Goal: Task Accomplishment & Management: Complete application form

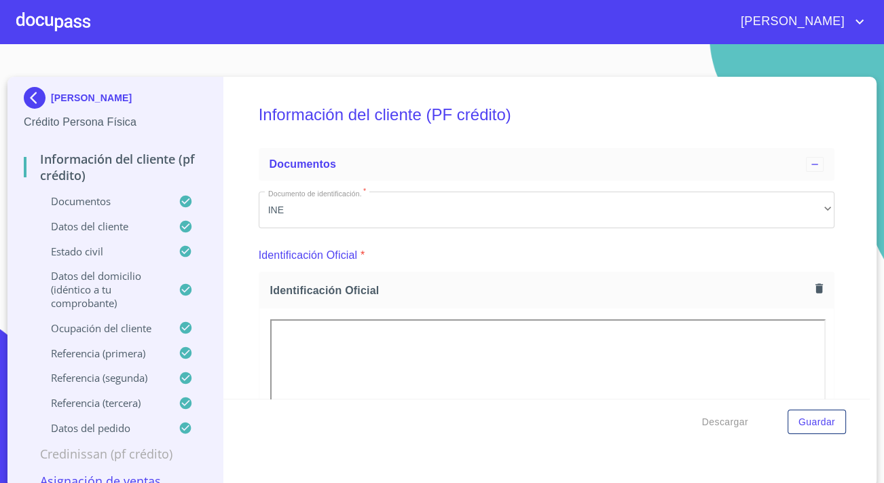
click at [75, 27] on div at bounding box center [53, 21] width 74 height 43
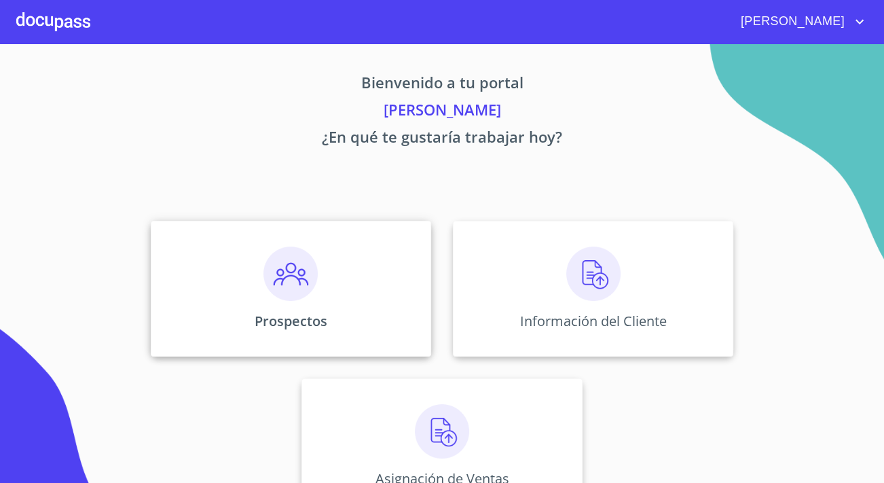
click at [240, 272] on div "Prospectos" at bounding box center [291, 289] width 280 height 136
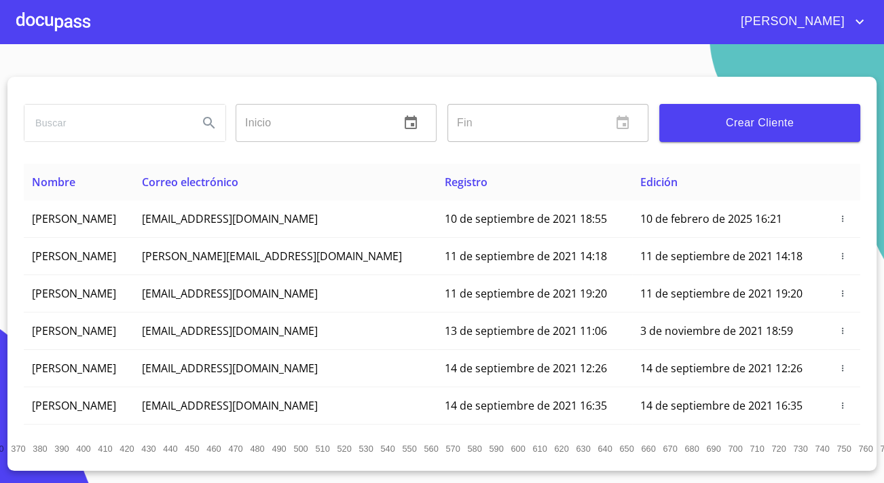
click at [695, 119] on span "Crear Cliente" at bounding box center [759, 122] width 179 height 19
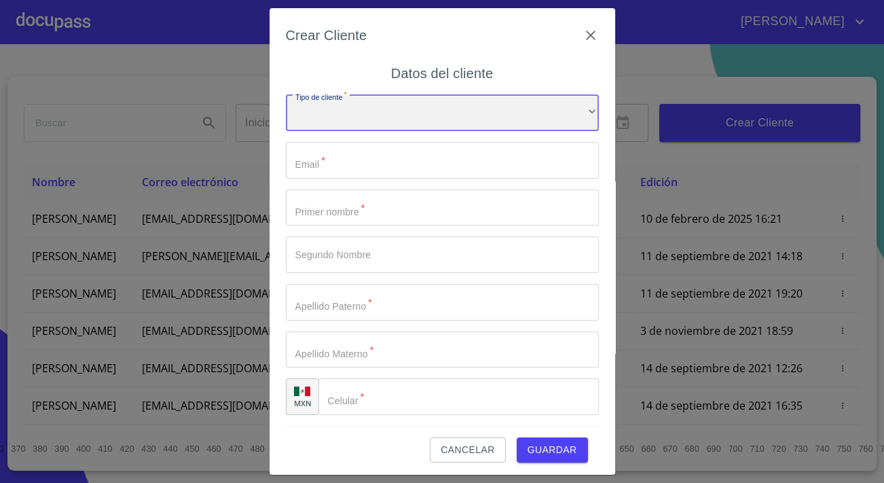
click at [453, 111] on div "​" at bounding box center [442, 113] width 313 height 37
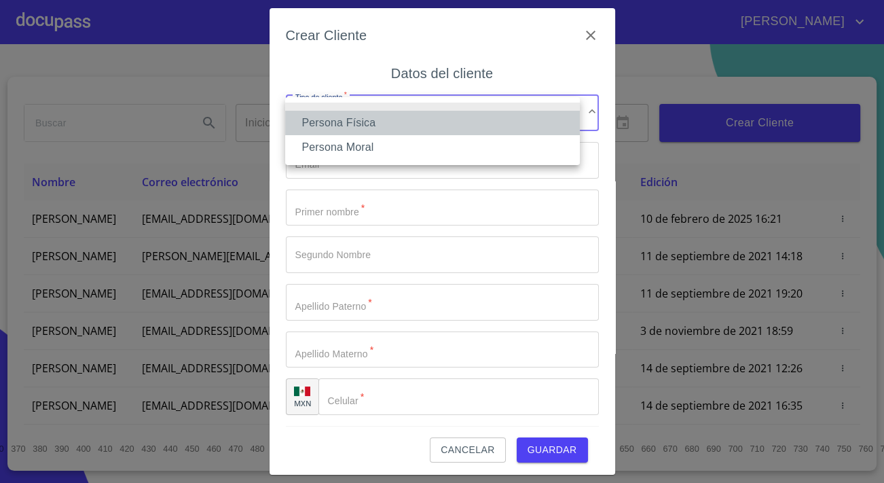
click at [338, 123] on li "Persona Física" at bounding box center [432, 123] width 295 height 24
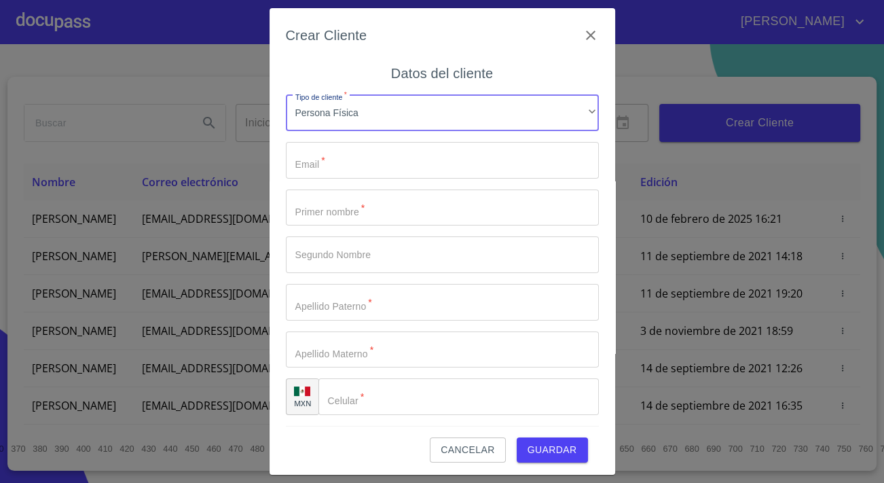
click at [352, 212] on input "Tipo de cliente   *" at bounding box center [442, 207] width 313 height 37
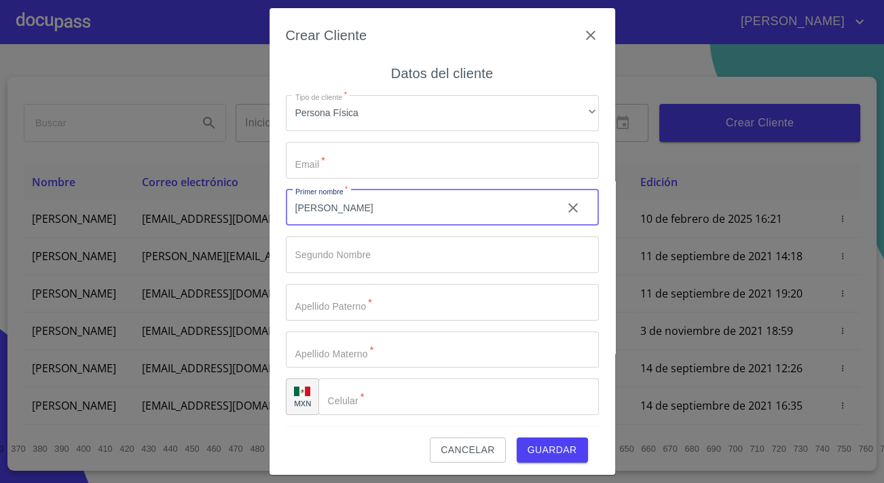
type input "[PERSON_NAME]"
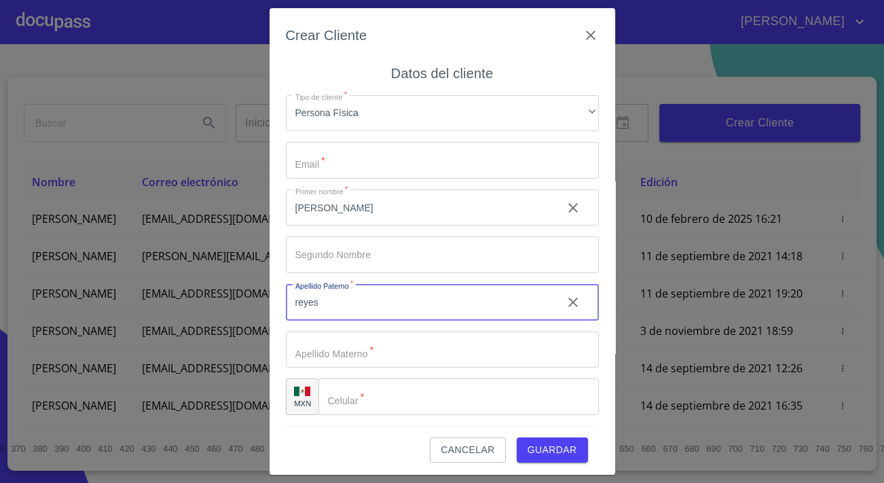
type input "reyes"
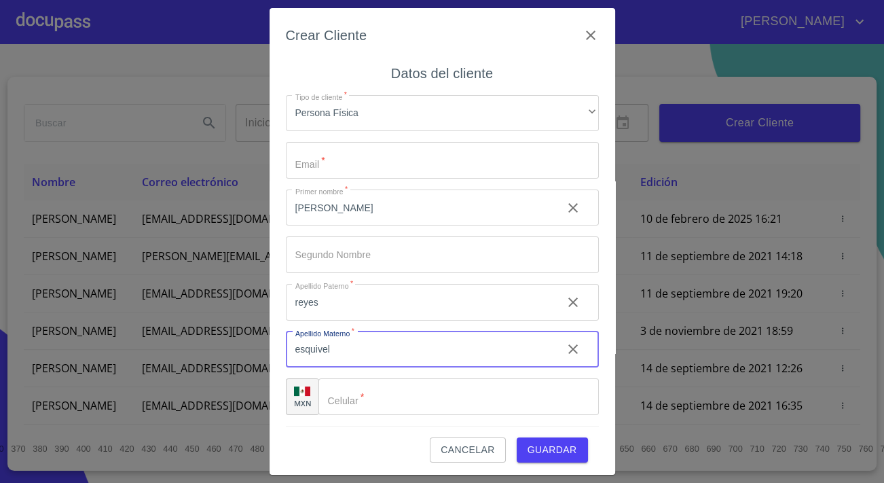
type input "esquivel"
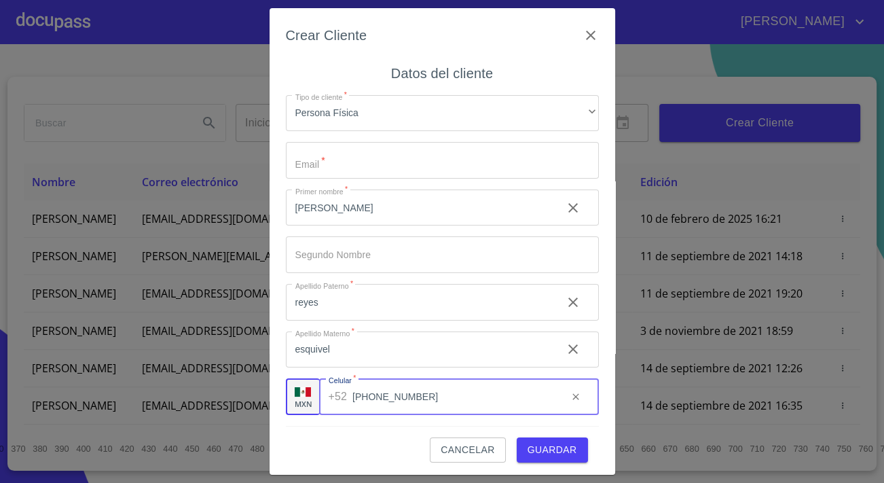
type input "[PHONE_NUMBER]"
click at [356, 164] on input "Tipo de cliente   *" at bounding box center [442, 160] width 313 height 37
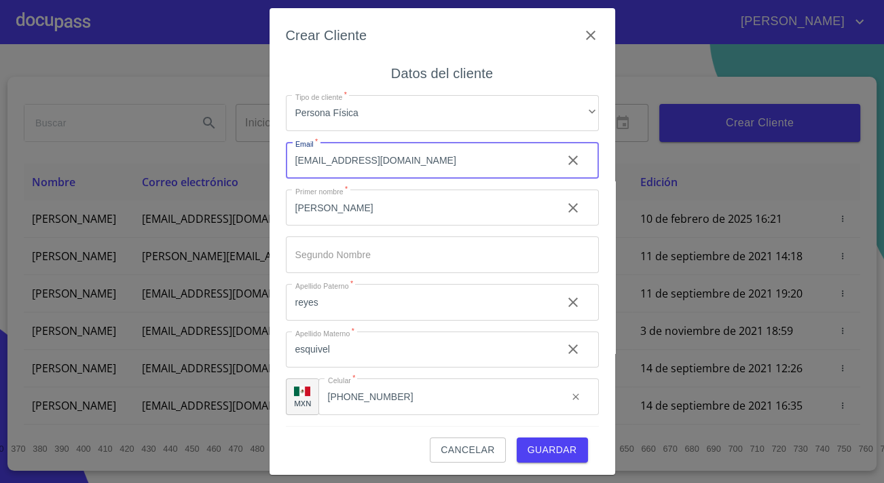
scroll to position [3, 0]
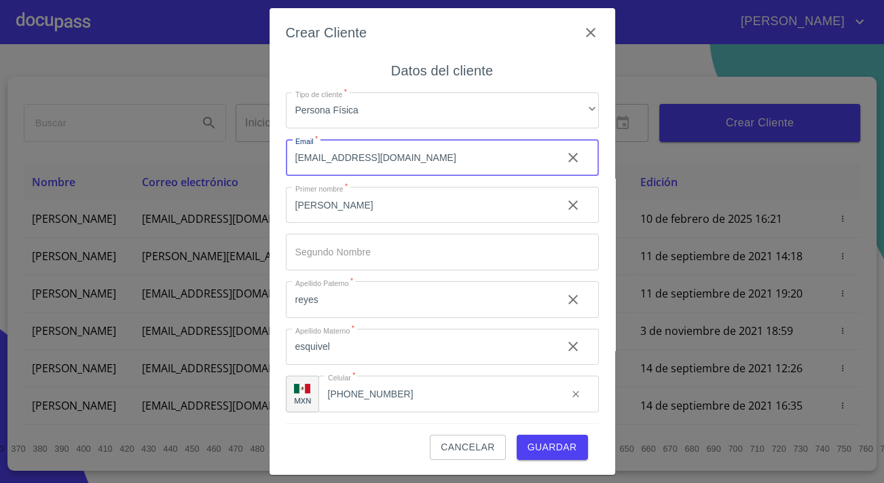
type input "[EMAIL_ADDRESS][DOMAIN_NAME]"
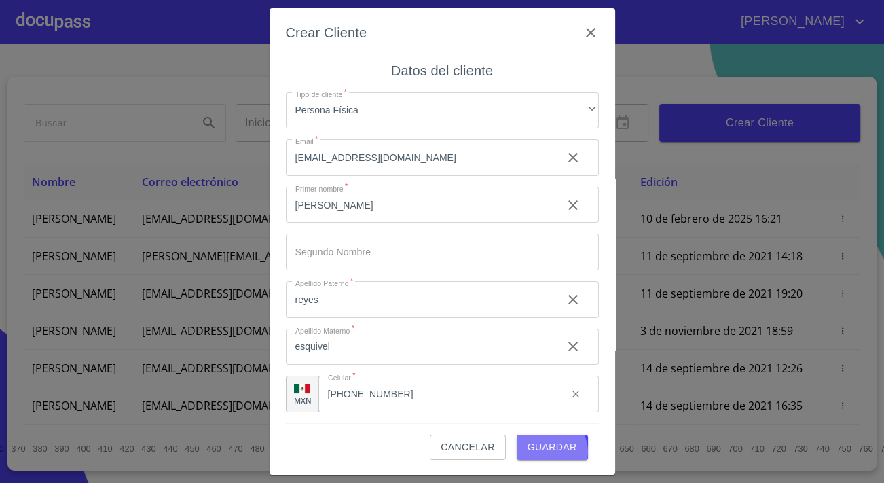
click at [544, 451] on span "Guardar" at bounding box center [553, 447] width 50 height 17
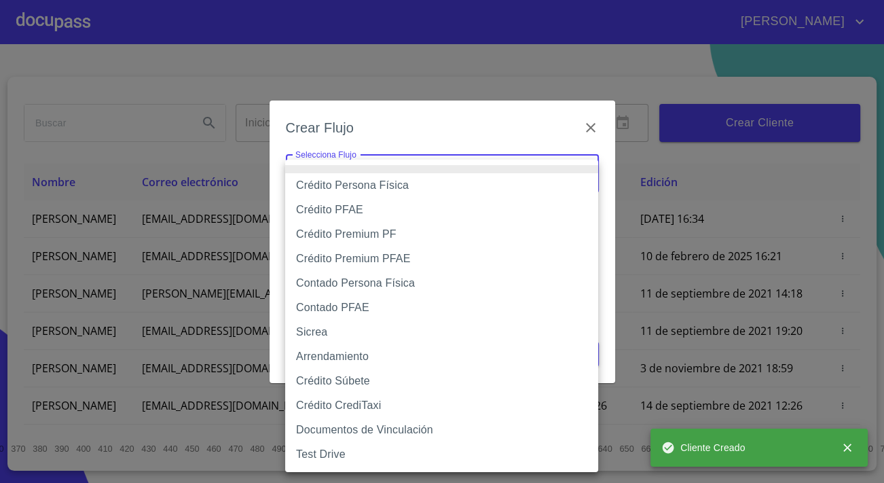
click at [495, 183] on body "[PERSON_NAME] ​ Fin ​ Crear Cliente Nombre Correo electrónico Registro Edición …" at bounding box center [442, 241] width 884 height 483
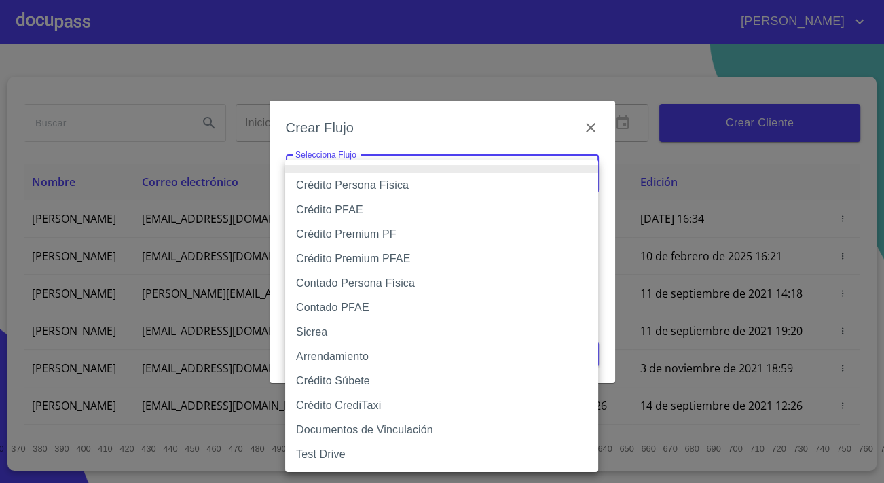
click at [361, 281] on li "Contado Persona Física" at bounding box center [441, 283] width 313 height 24
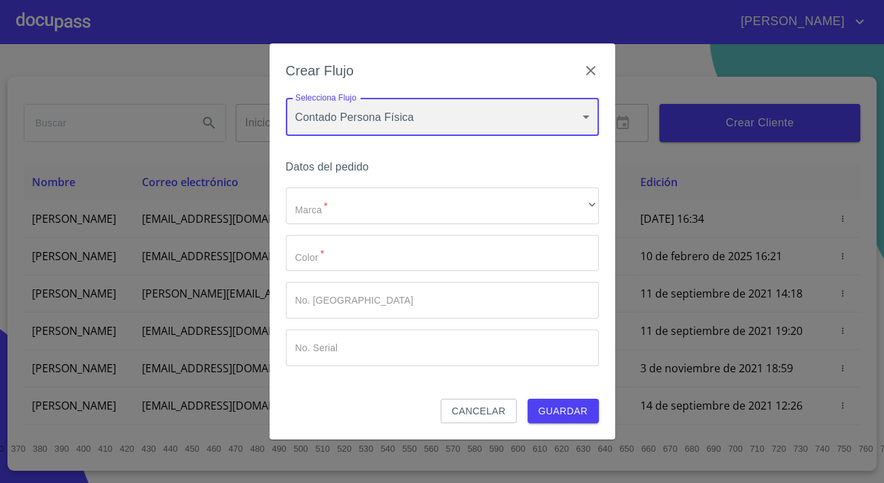
type input "60bf975b0d9865ccc2471536"
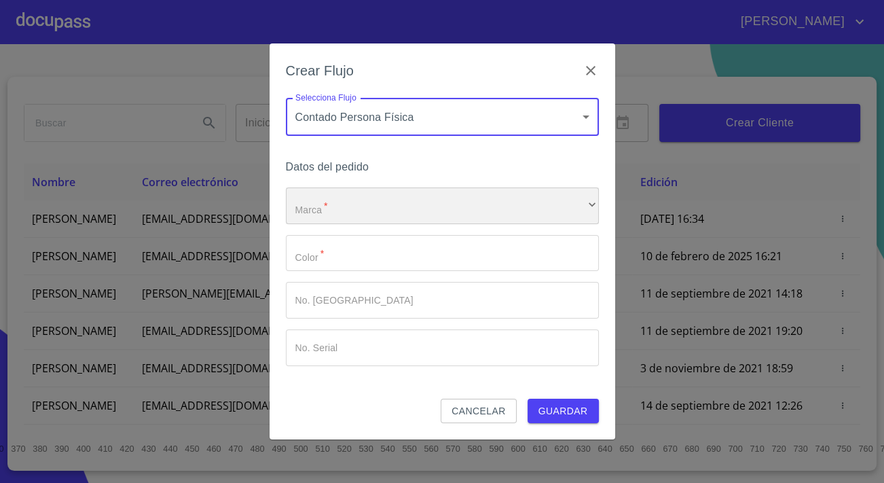
click at [373, 215] on div "​" at bounding box center [442, 205] width 313 height 37
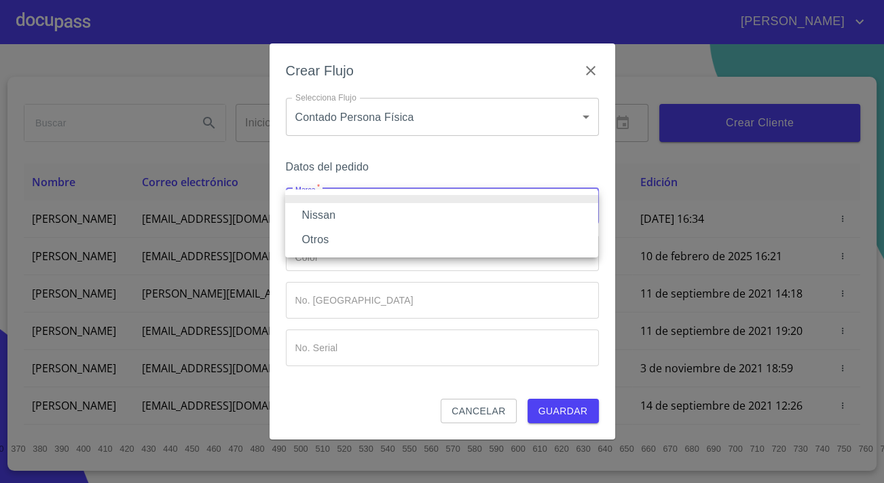
click at [326, 217] on li "Nissan" at bounding box center [441, 215] width 313 height 24
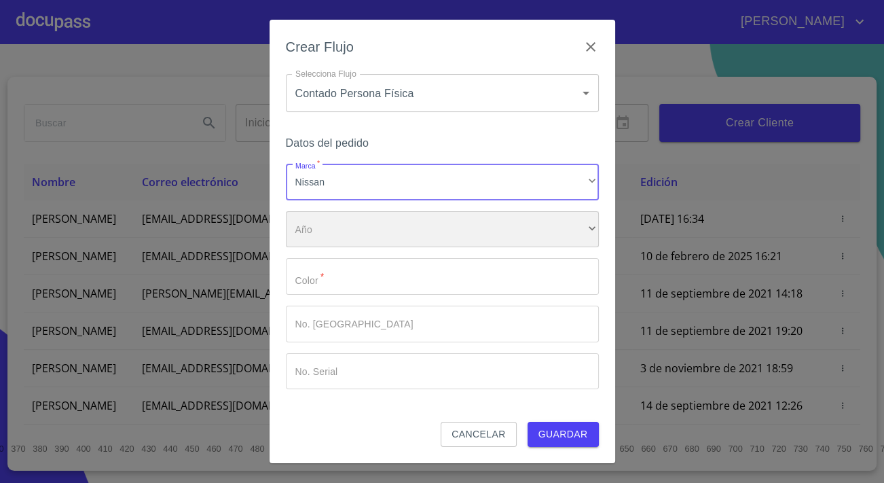
click at [332, 240] on div "​" at bounding box center [442, 229] width 313 height 37
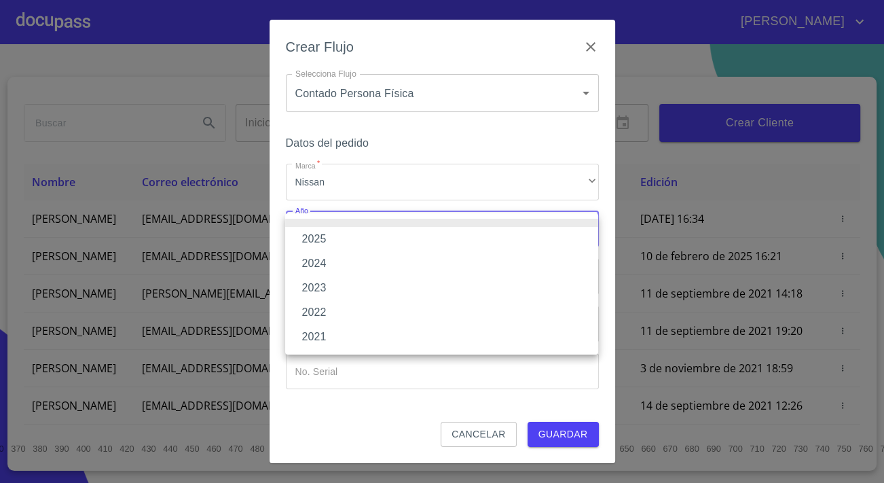
click at [325, 261] on li "2024" at bounding box center [441, 263] width 313 height 24
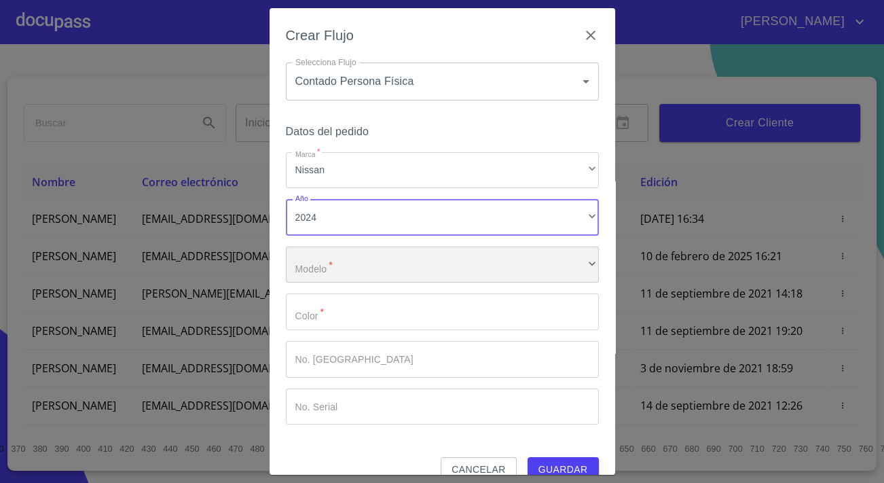
click at [327, 265] on div "​" at bounding box center [442, 264] width 313 height 37
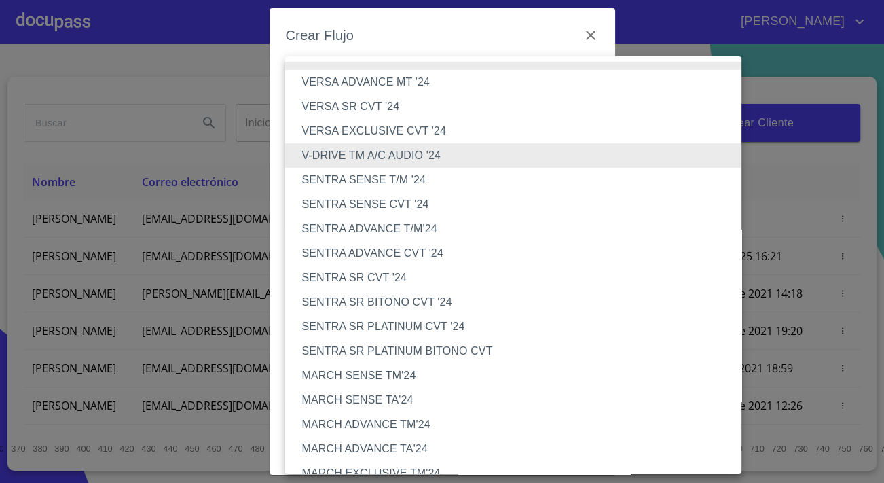
scroll to position [1136, 0]
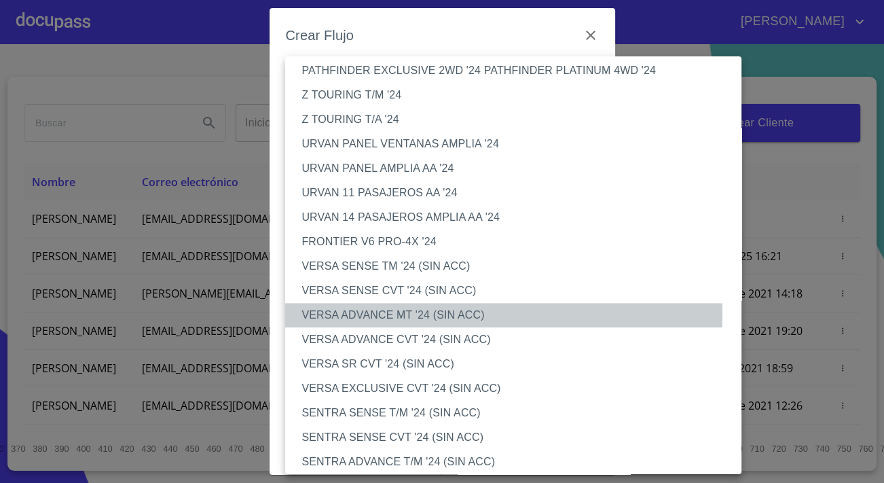
click at [361, 311] on li "VERSA ADVANCE MT '24 (SIN ACC)" at bounding box center [517, 315] width 465 height 24
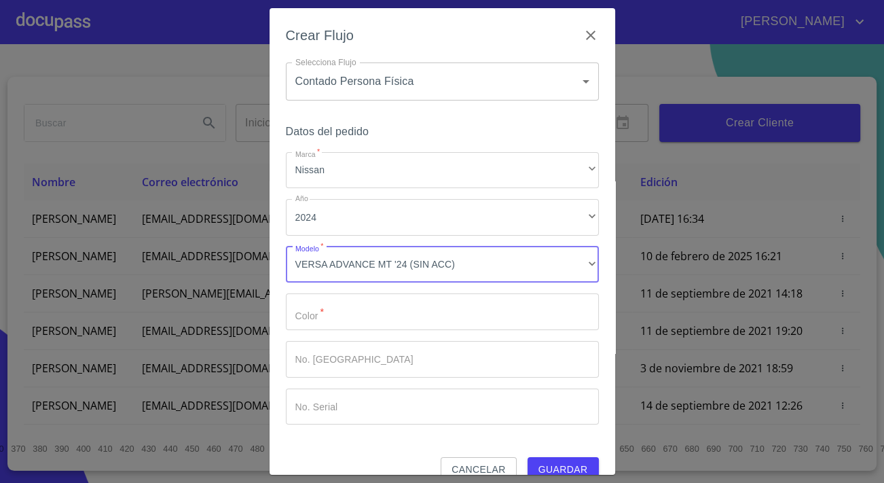
click at [327, 321] on input "Marca   *" at bounding box center [442, 311] width 313 height 37
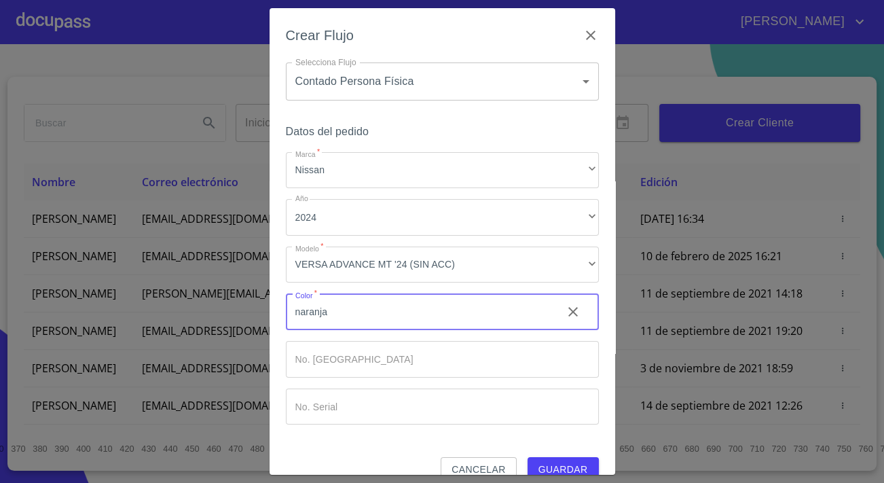
type input "naranja"
click at [569, 458] on button "Guardar" at bounding box center [563, 469] width 71 height 25
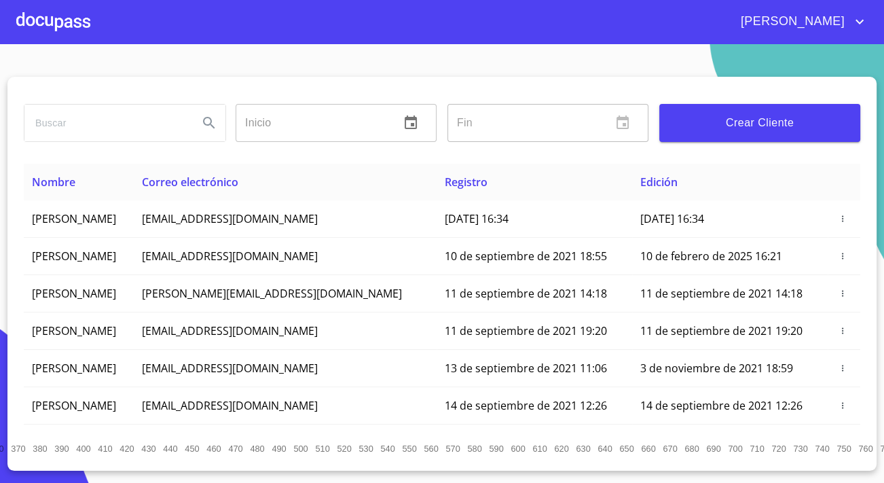
click at [65, 22] on div at bounding box center [53, 21] width 74 height 43
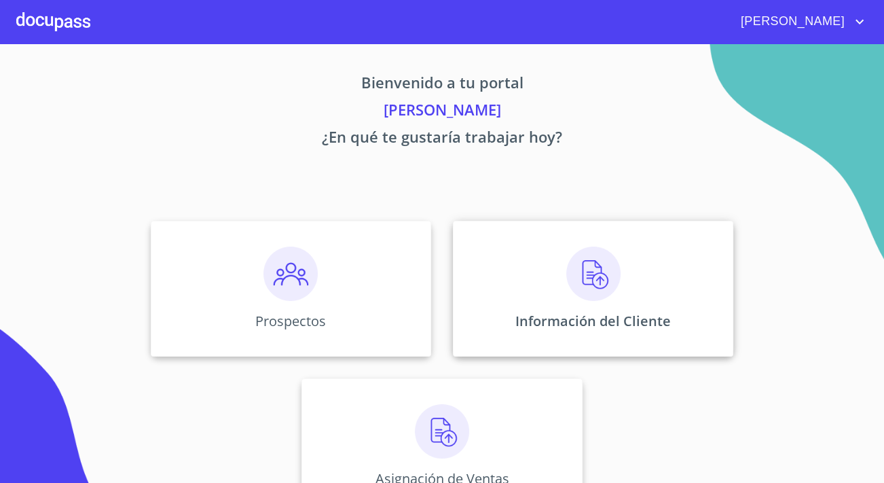
click at [520, 324] on p "Información del Cliente" at bounding box center [592, 321] width 155 height 18
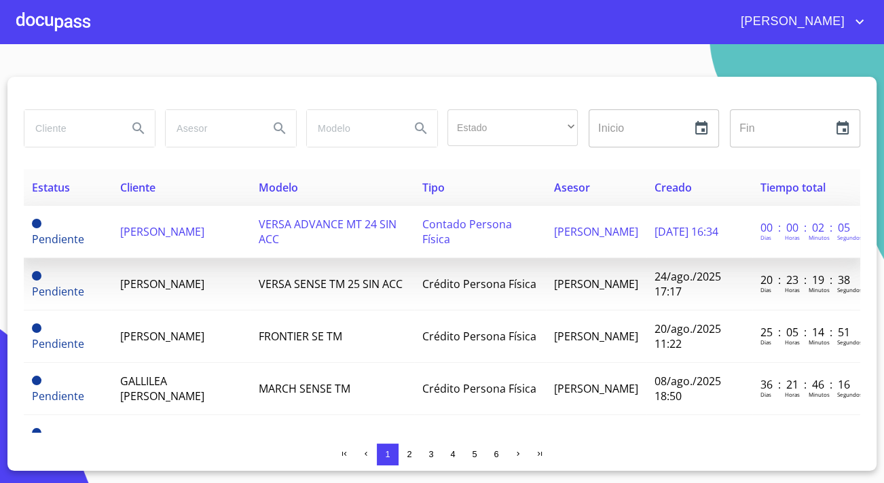
click at [129, 230] on span "[PERSON_NAME]" at bounding box center [162, 231] width 84 height 15
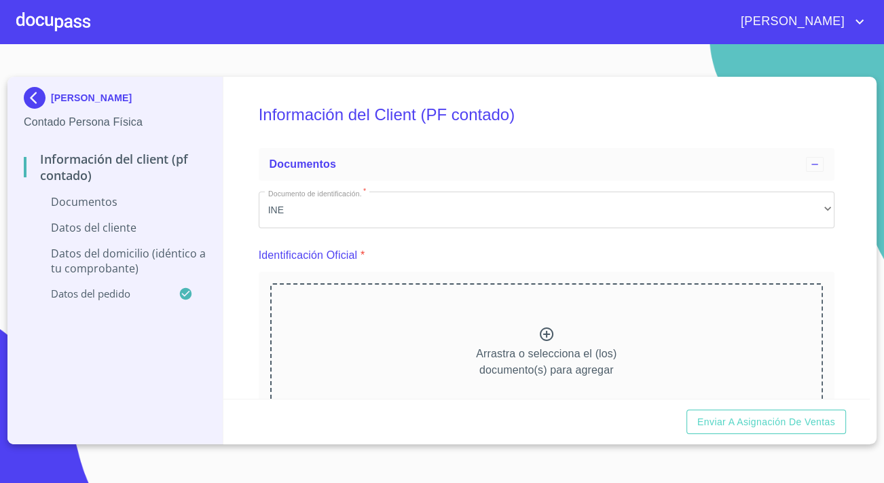
scroll to position [246, 0]
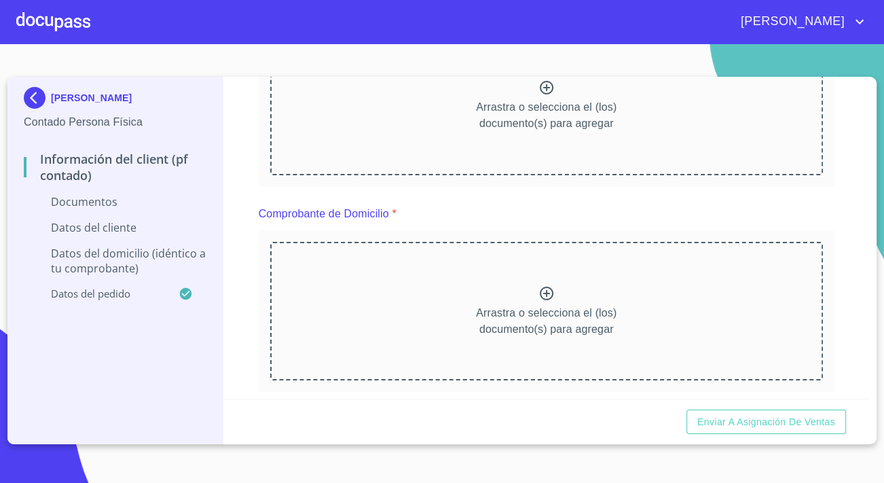
click at [466, 132] on div "Arrastra o selecciona el (los) documento(s) para agregar" at bounding box center [546, 106] width 553 height 139
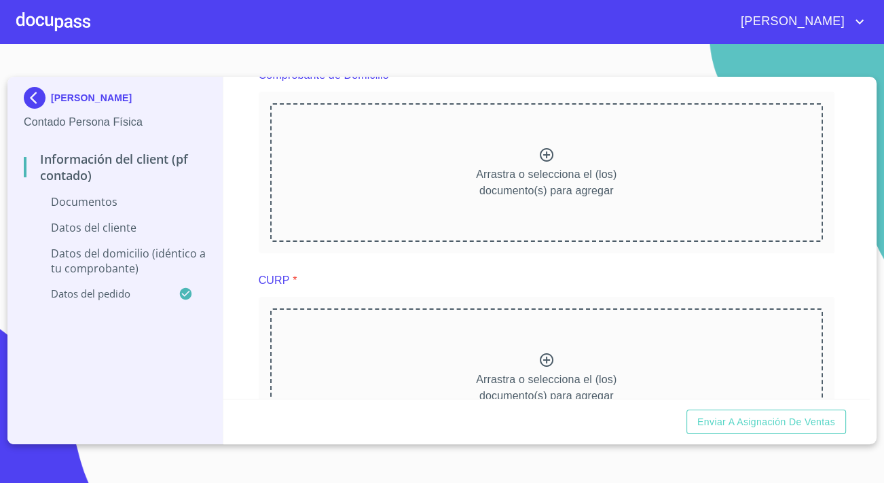
scroll to position [926, 0]
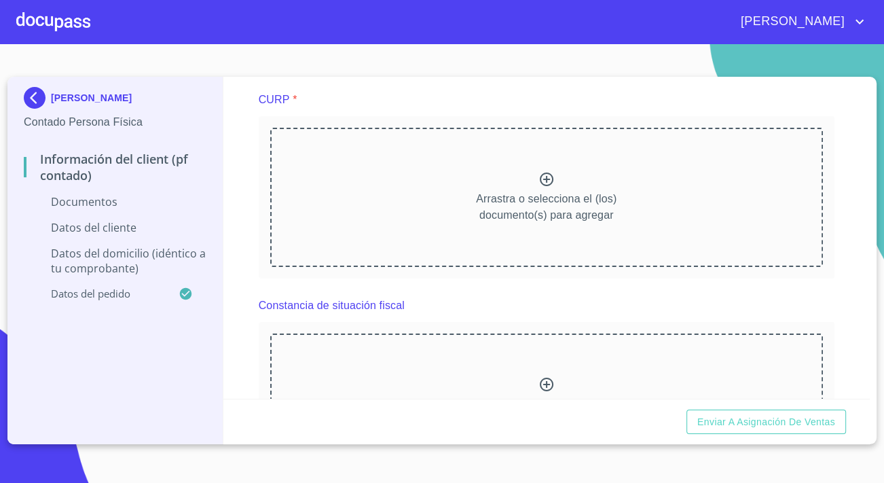
click at [431, 226] on div "Arrastra o selecciona el (los) documento(s) para agregar" at bounding box center [546, 197] width 553 height 139
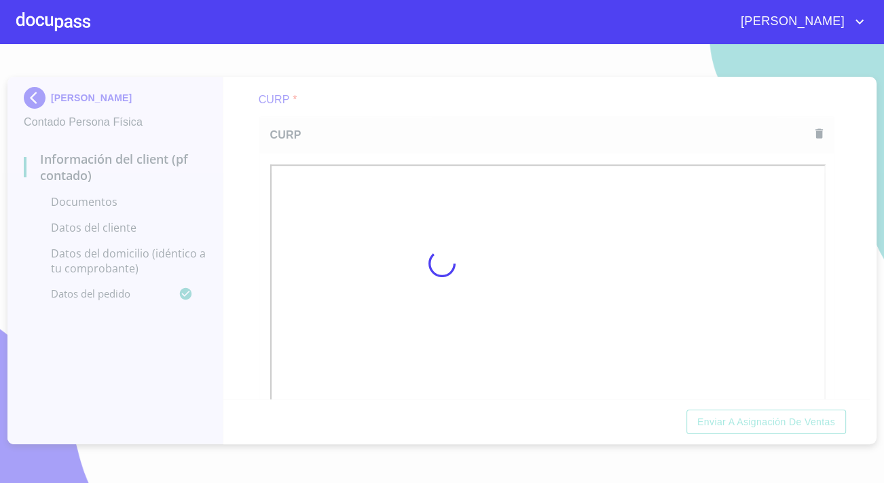
click at [230, 169] on div "Información del Client (PF contado) Documentos Documento de identificación.   *…" at bounding box center [546, 238] width 647 height 322
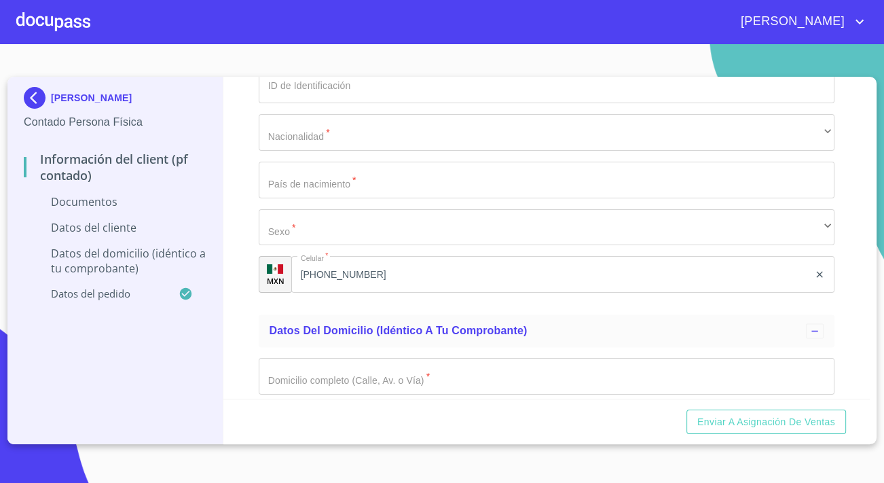
scroll to position [2037, 0]
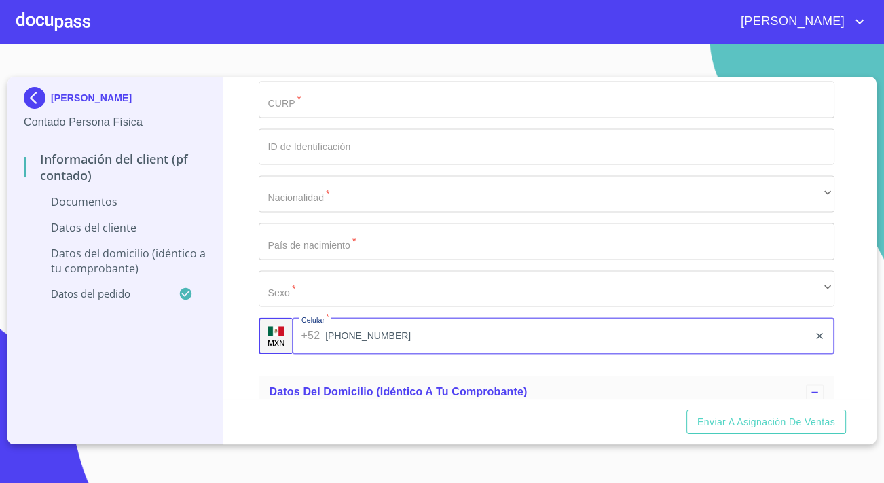
drag, startPoint x: 369, startPoint y: 333, endPoint x: 304, endPoint y: 335, distance: 65.2
click at [304, 335] on div "[PHONE_NUMBER] ​" at bounding box center [563, 335] width 543 height 37
click at [399, 332] on input "[PHONE_NUMBER]" at bounding box center [566, 335] width 483 height 37
drag, startPoint x: 399, startPoint y: 332, endPoint x: 318, endPoint y: 327, distance: 80.3
click at [318, 327] on div "[PHONE_NUMBER] ​" at bounding box center [563, 335] width 543 height 37
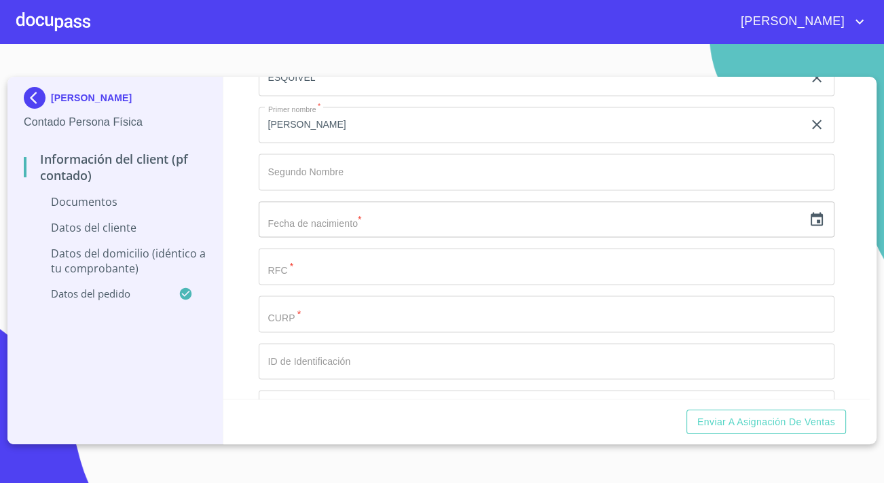
scroll to position [1852, 0]
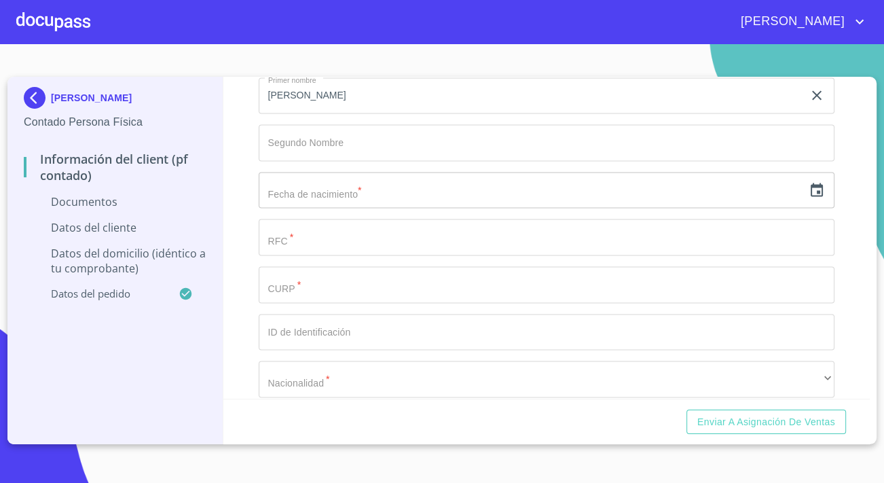
click at [305, 239] on input "Documento de identificación.   *" at bounding box center [547, 237] width 576 height 37
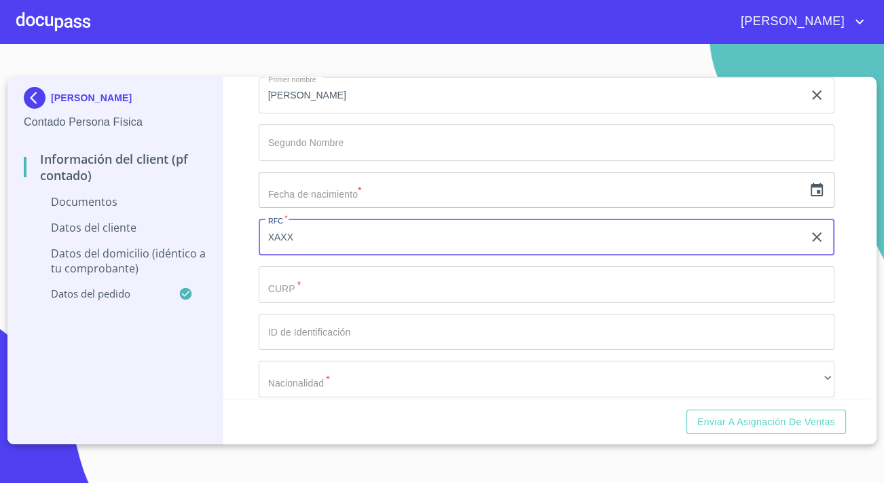
type input "XAXX"
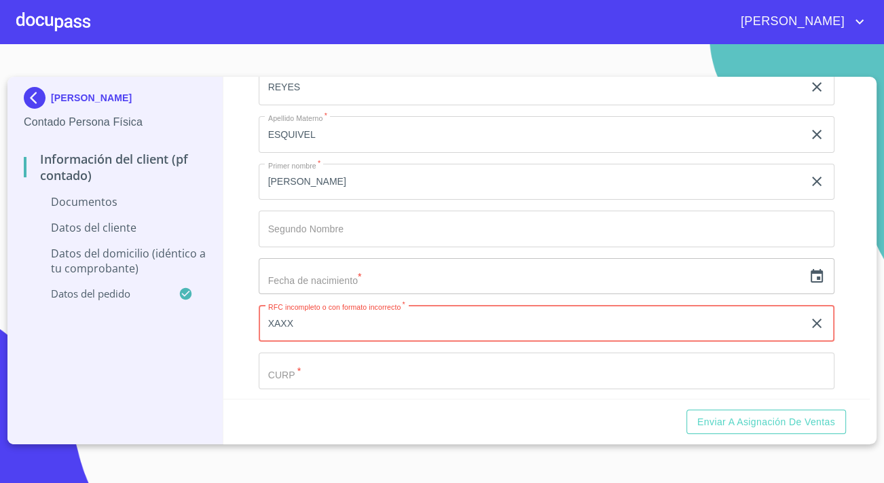
scroll to position [1728, 0]
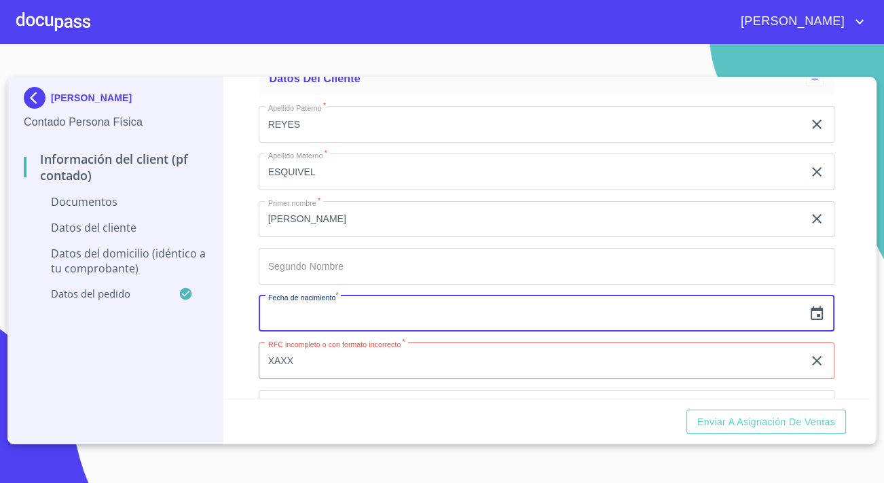
click at [316, 308] on input "text" at bounding box center [531, 313] width 545 height 37
click at [813, 306] on icon "button" at bounding box center [817, 314] width 16 height 16
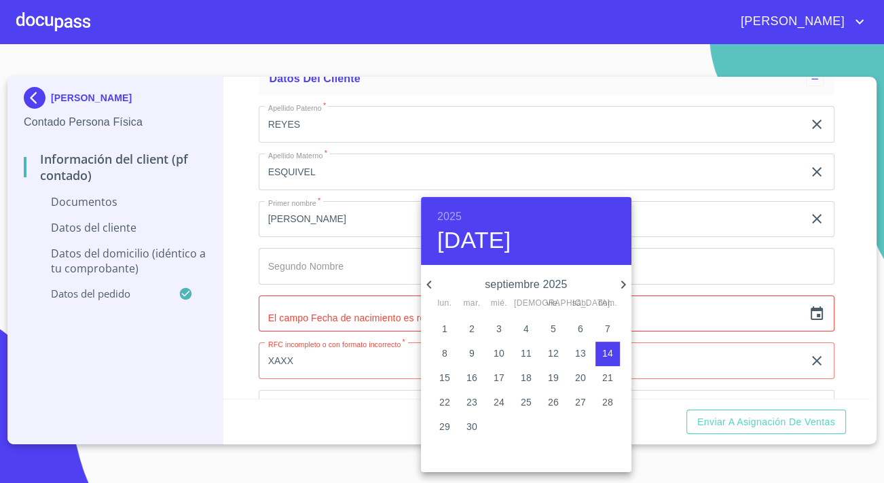
click at [453, 216] on h6 "2025" at bounding box center [449, 216] width 24 height 19
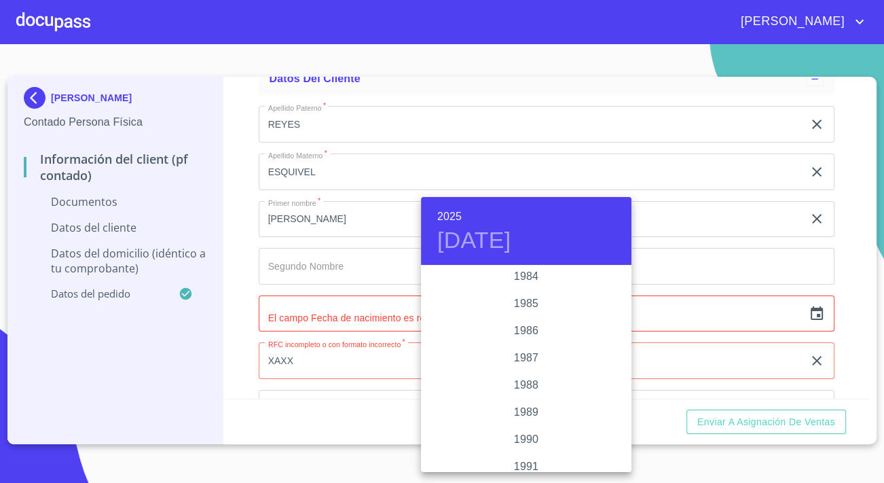
scroll to position [1585, 0]
click at [532, 325] on div "1985" at bounding box center [526, 325] width 211 height 27
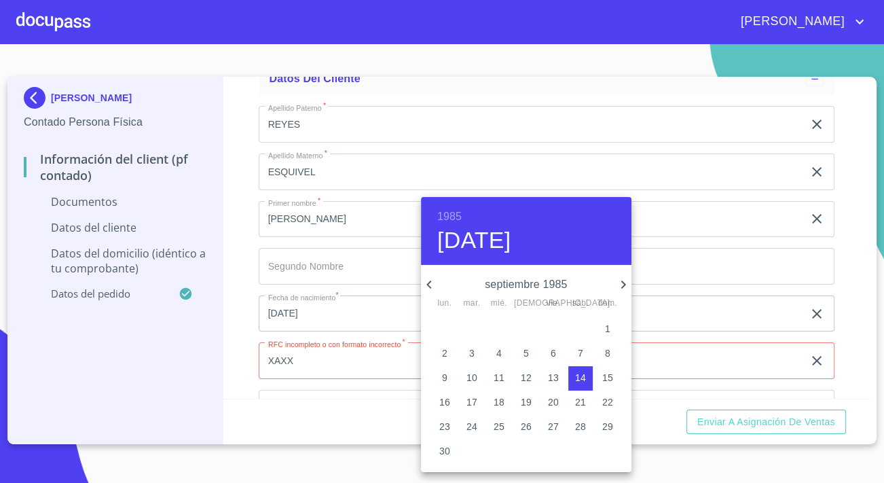
click at [609, 379] on p "15" at bounding box center [607, 378] width 11 height 14
type input "[DATE]"
click at [604, 374] on p "15" at bounding box center [607, 378] width 11 height 14
click at [211, 353] on div at bounding box center [442, 241] width 884 height 483
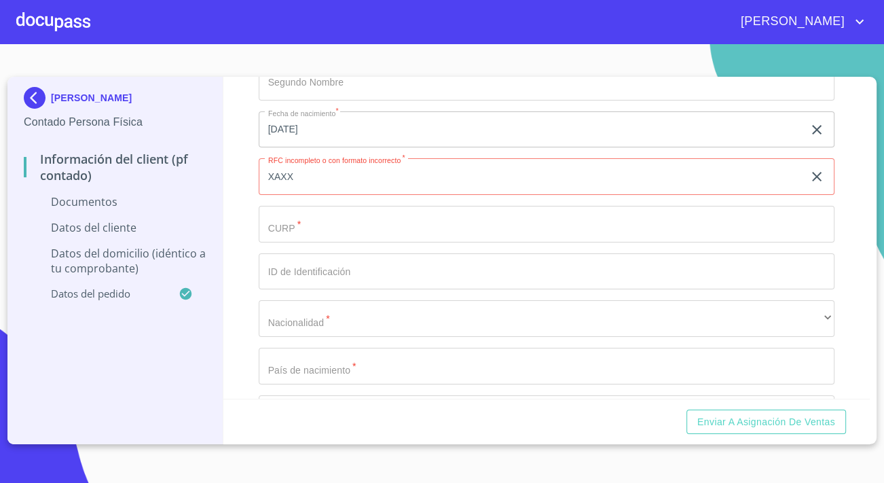
scroll to position [1914, 0]
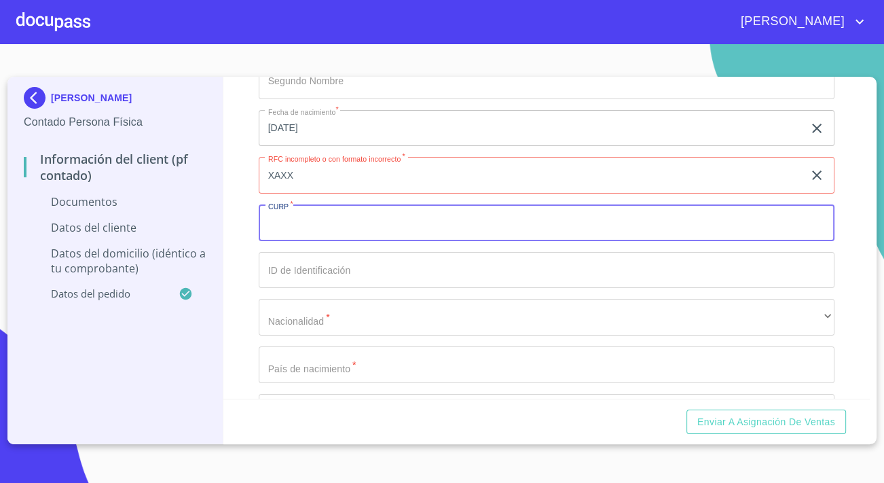
click at [310, 230] on input "Documento de identificación.   *" at bounding box center [547, 222] width 576 height 37
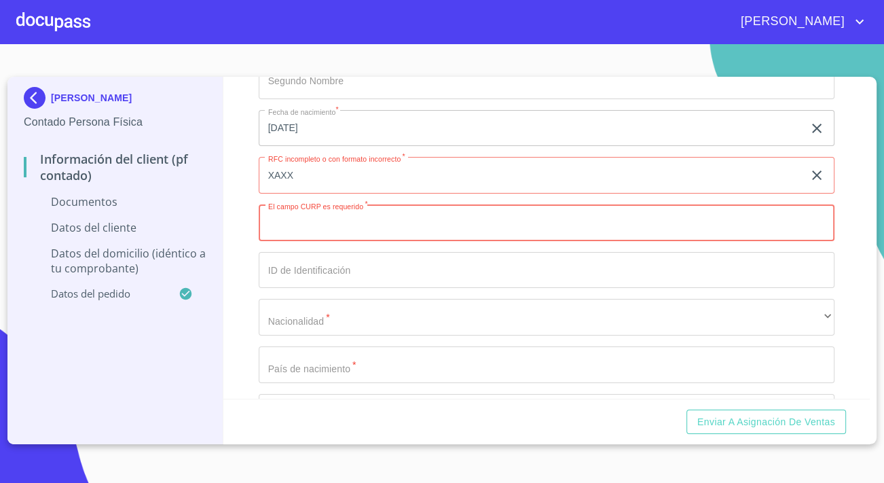
paste input "REES850915HJCYSM00"
type input "REES850915HJCYSM00"
click at [235, 259] on div "Información del Client (PF contado) Documentos Documento de identificación.   *…" at bounding box center [546, 238] width 647 height 322
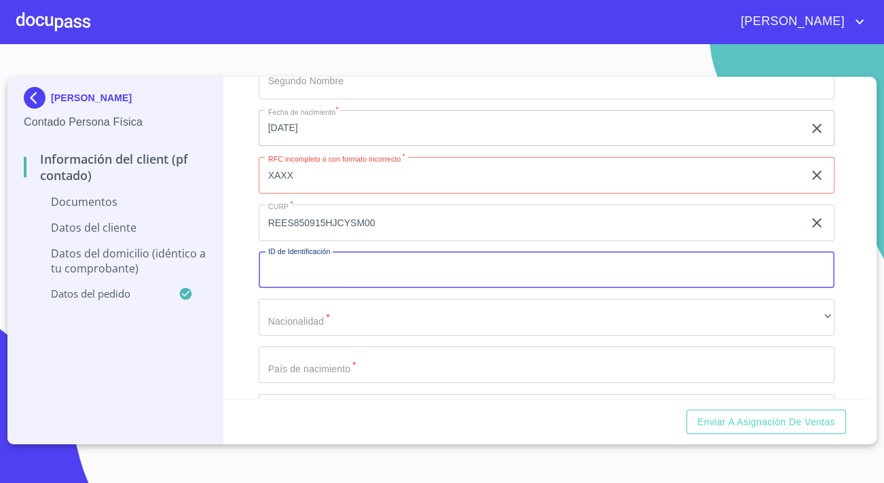
click at [274, 261] on input "Documento de identificación.   *" at bounding box center [547, 270] width 576 height 37
type input "3536067600511"
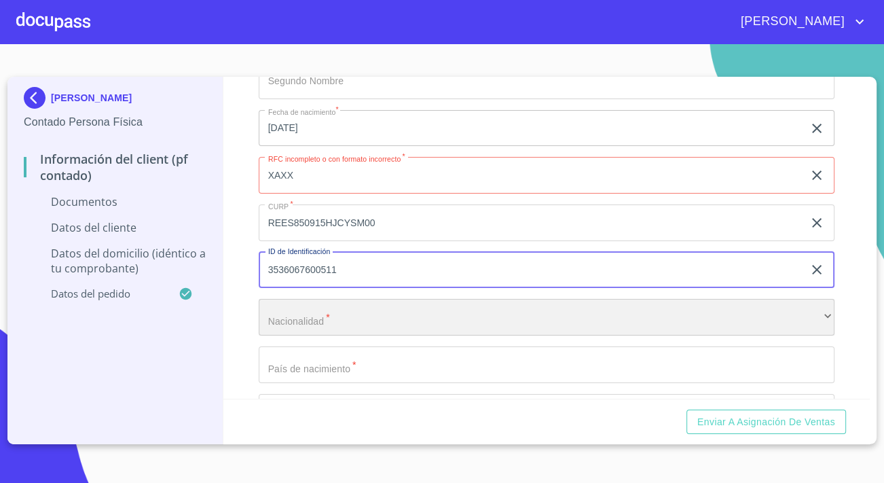
click at [293, 325] on div "​" at bounding box center [547, 317] width 576 height 37
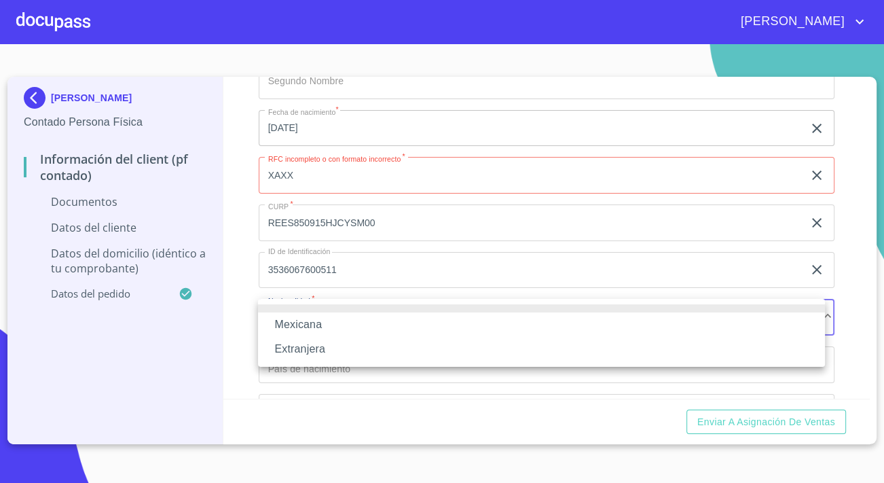
click at [297, 322] on li "Mexicana" at bounding box center [541, 324] width 567 height 24
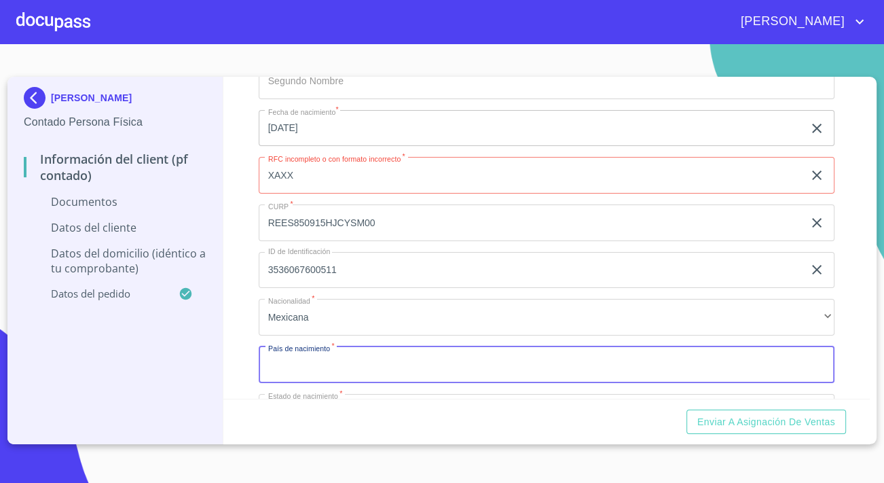
click at [325, 365] on input "Documento de identificación.   *" at bounding box center [547, 364] width 576 height 37
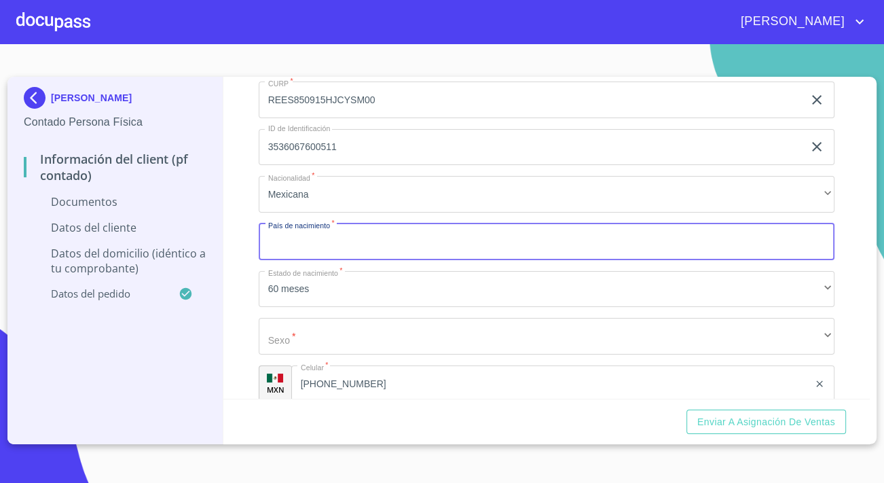
scroll to position [2037, 0]
type input "[GEOGRAPHIC_DATA]"
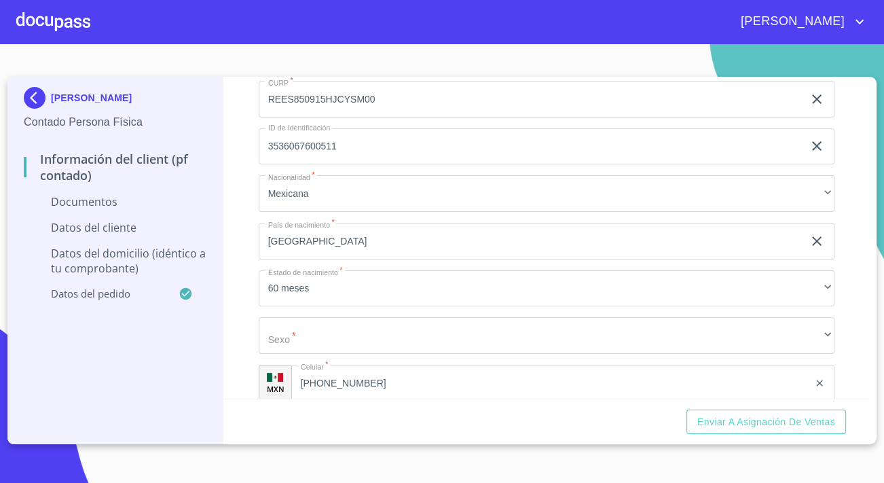
click at [247, 274] on div "Información del Client (PF contado) Documentos Documento de identificación.   *…" at bounding box center [546, 238] width 647 height 322
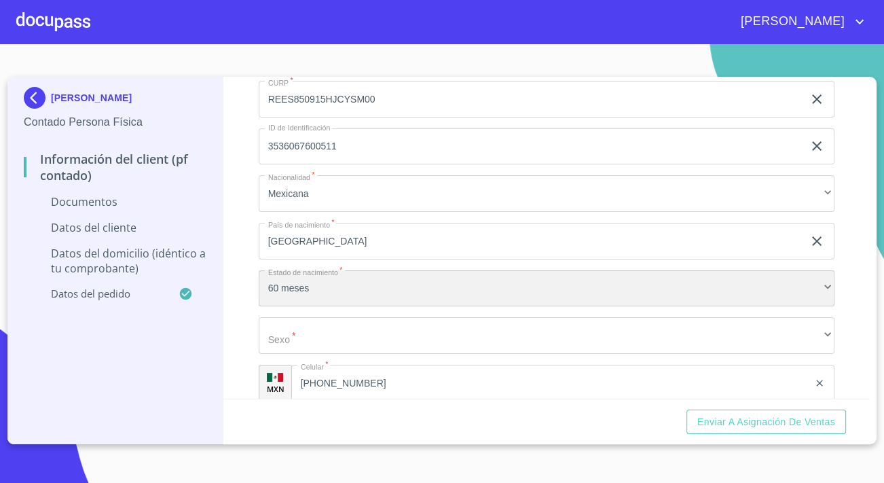
click at [278, 281] on div "60 meses" at bounding box center [547, 288] width 576 height 37
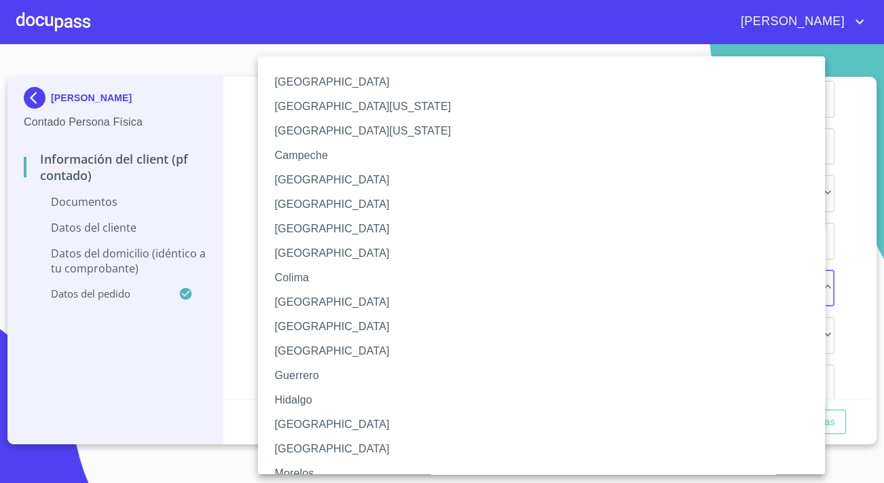
click at [299, 420] on li "[GEOGRAPHIC_DATA]" at bounding box center [546, 424] width 577 height 24
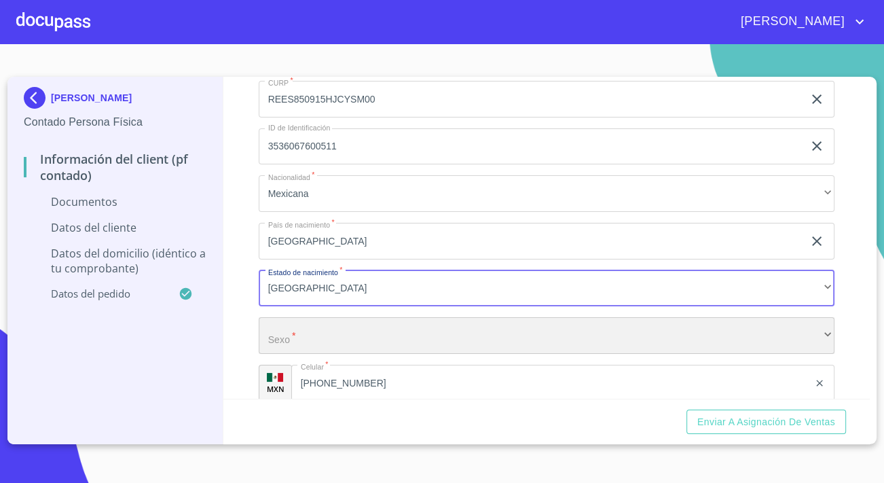
click at [297, 340] on div "​" at bounding box center [547, 335] width 576 height 37
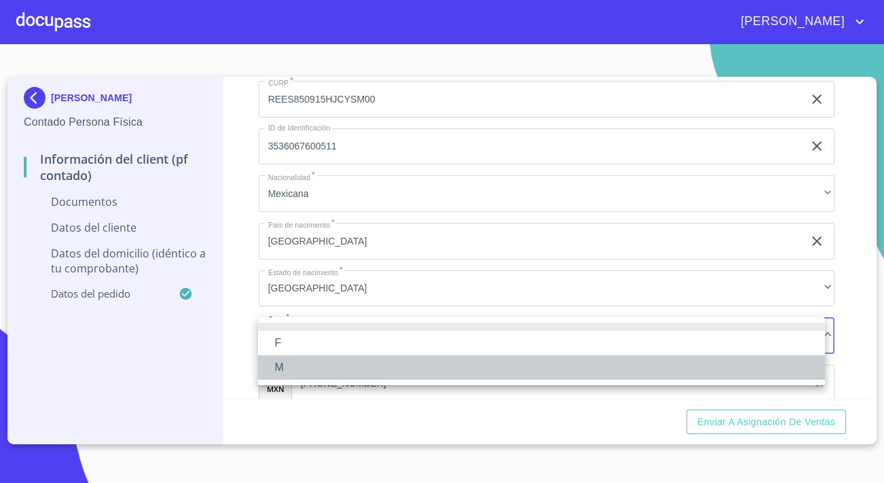
click at [295, 365] on li "M" at bounding box center [541, 367] width 567 height 24
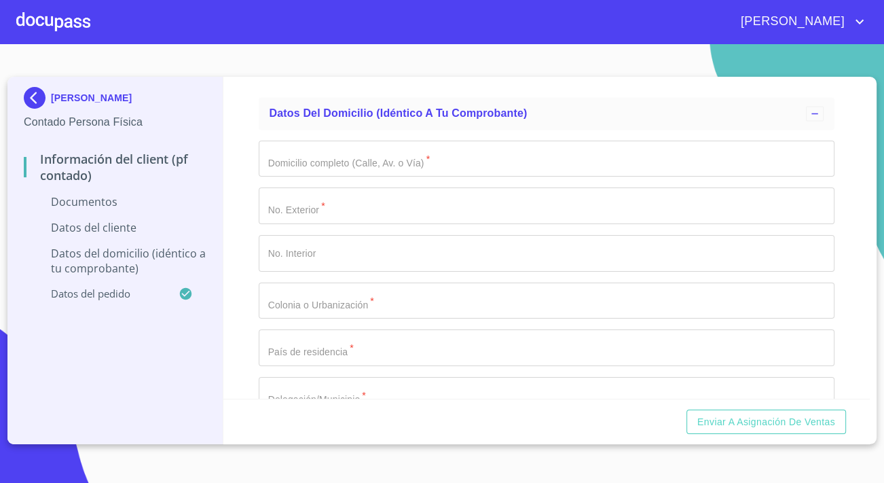
scroll to position [2345, 0]
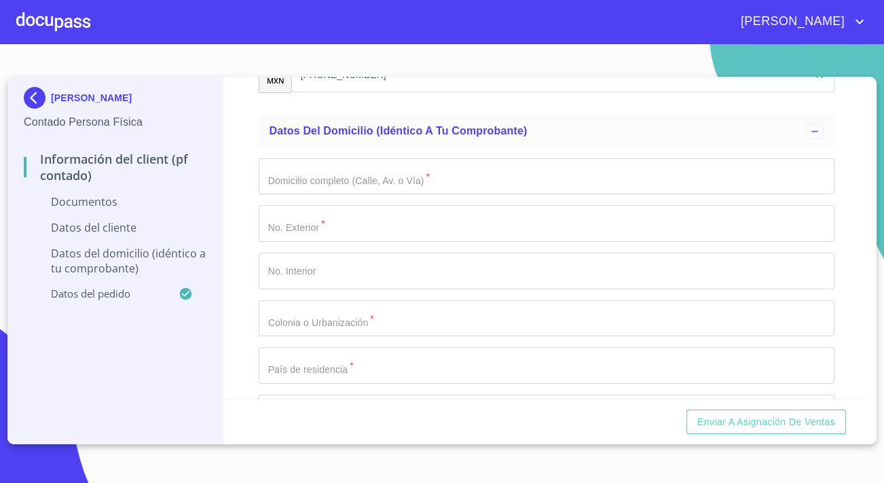
click at [306, 170] on input "Documento de identificación.   *" at bounding box center [547, 176] width 576 height 37
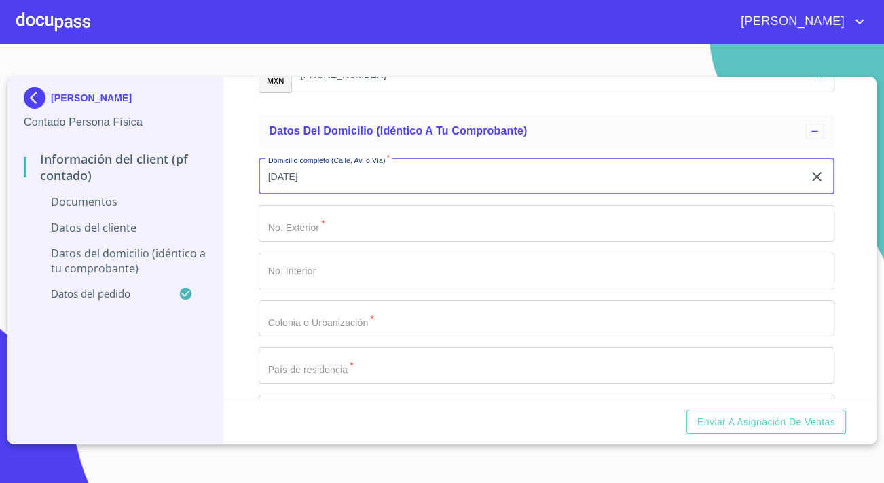
type input "[DATE]"
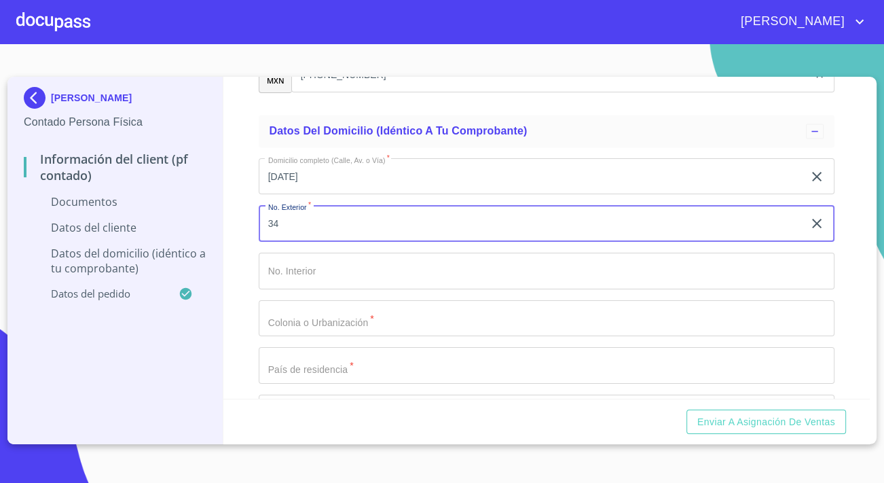
type input "34"
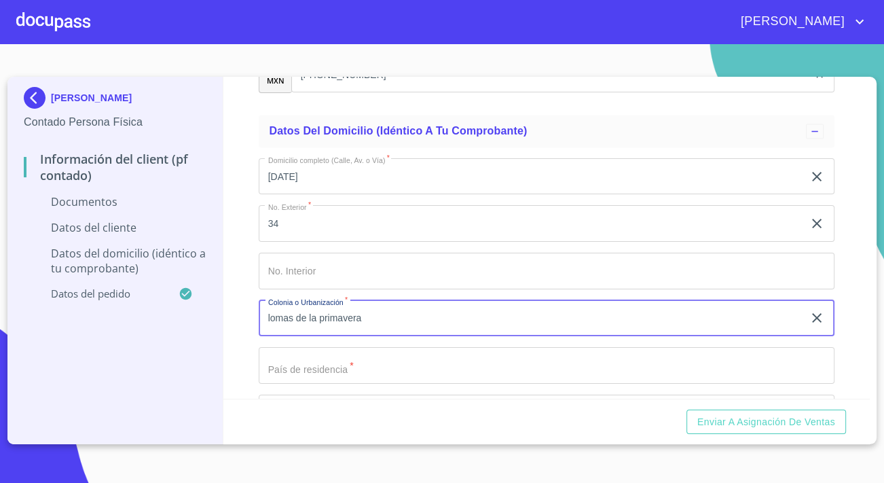
type input "lomas de la primavera"
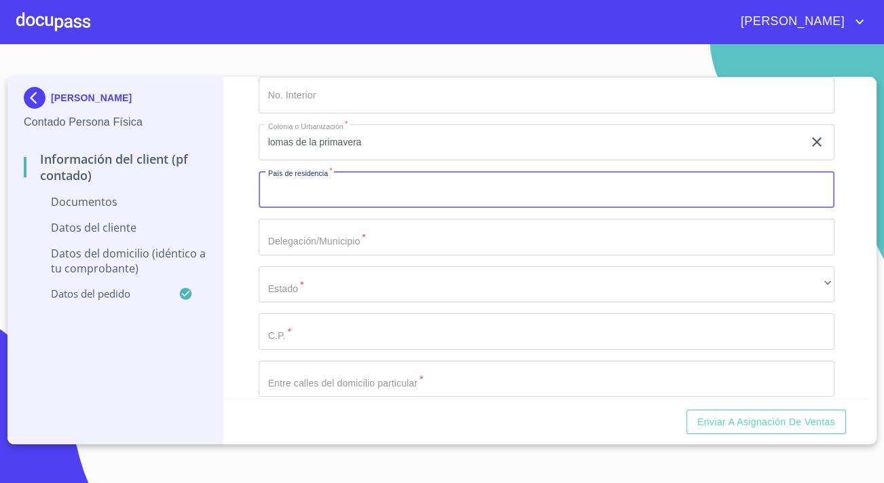
scroll to position [2531, 0]
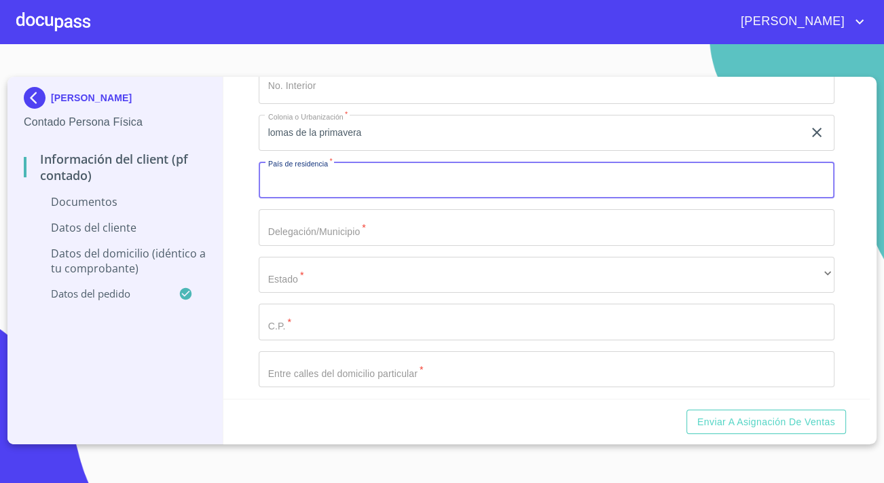
click at [296, 185] on input "Documento de identificación.   *" at bounding box center [547, 180] width 576 height 37
type input "[GEOGRAPHIC_DATA]"
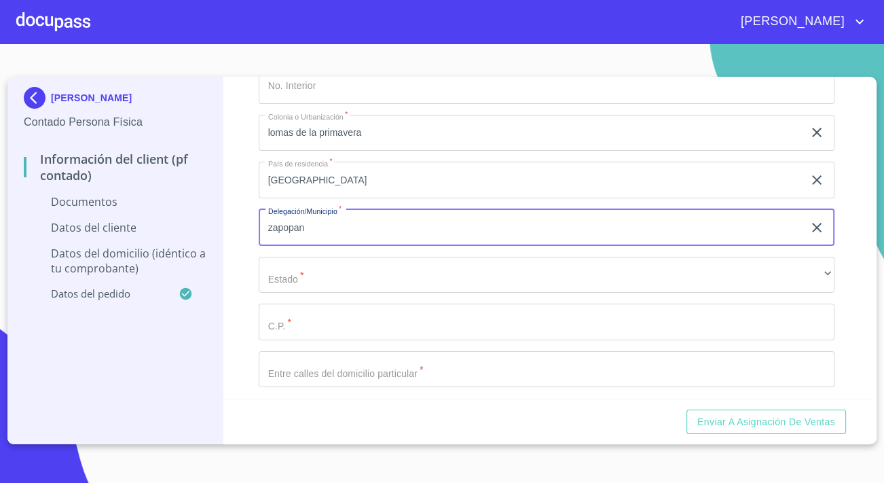
type input "zapopan"
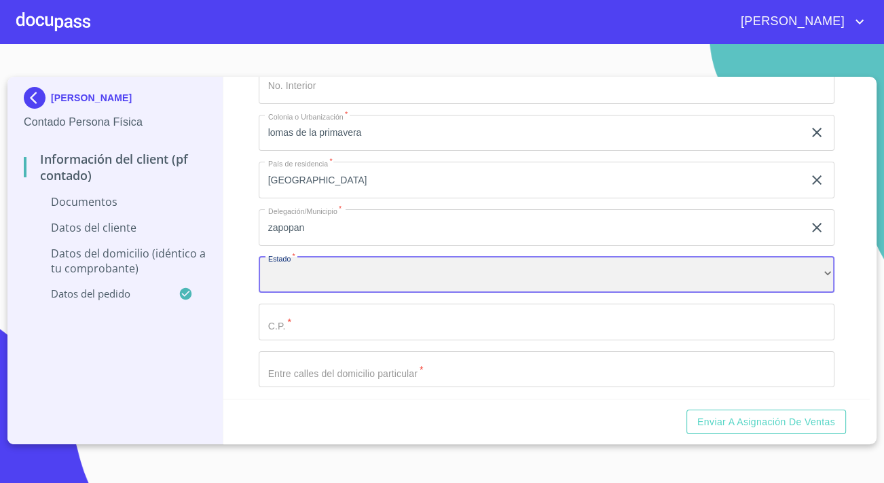
click at [325, 272] on div "​" at bounding box center [547, 275] width 576 height 37
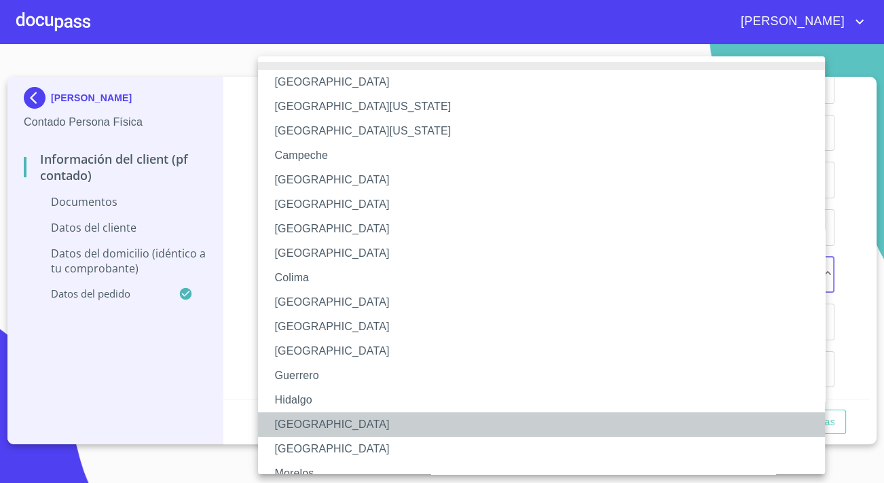
click at [298, 419] on li "[GEOGRAPHIC_DATA]" at bounding box center [546, 424] width 577 height 24
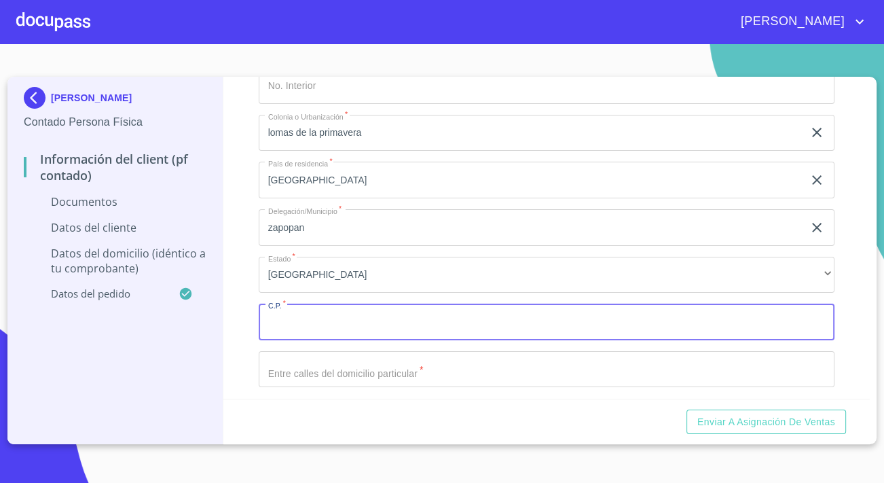
click at [293, 321] on input "Documento de identificación.   *" at bounding box center [547, 322] width 576 height 37
type input "45065"
click at [298, 371] on input "Documento de identificación.   *" at bounding box center [547, 369] width 576 height 37
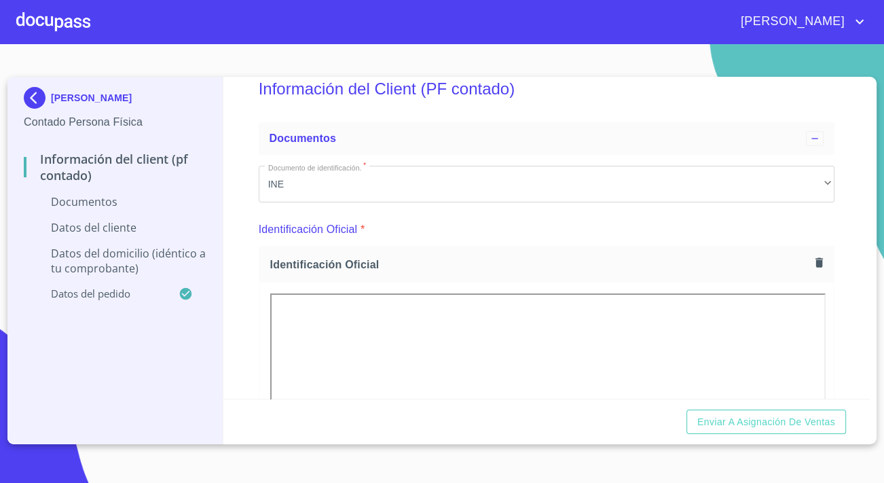
scroll to position [0, 0]
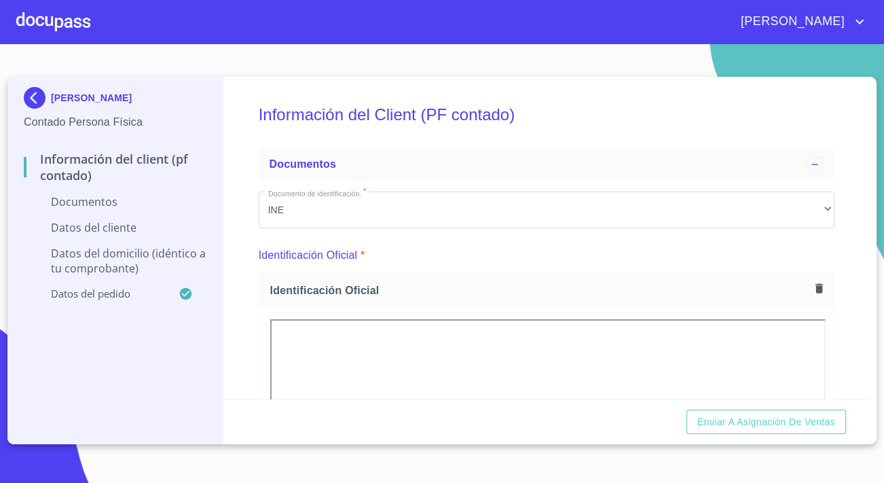
type input "[PERSON_NAME] madrid y [PERSON_NAME]"
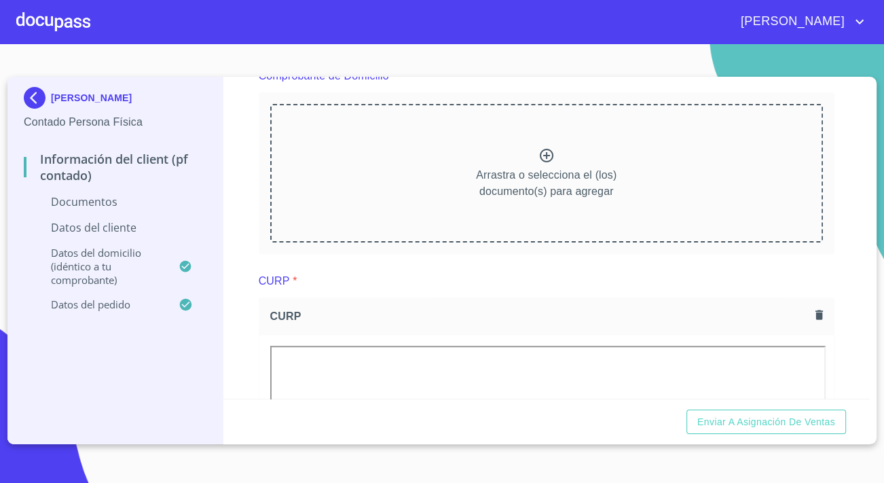
scroll to position [679, 0]
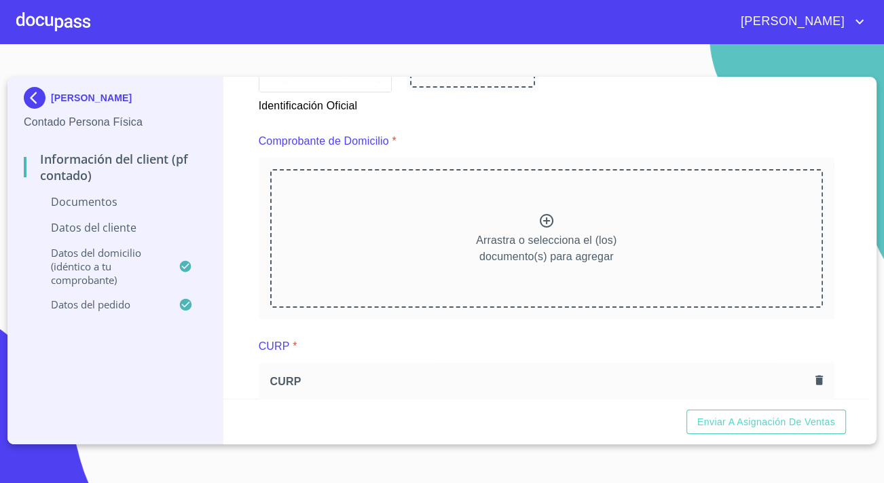
click at [475, 208] on div "Arrastra o selecciona el (los) documento(s) para agregar" at bounding box center [546, 238] width 553 height 139
